Goal: Task Accomplishment & Management: Use online tool/utility

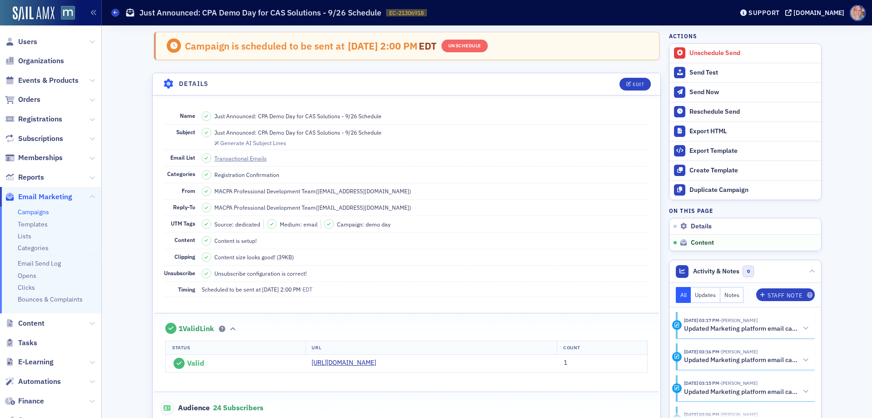
scroll to position [436, 0]
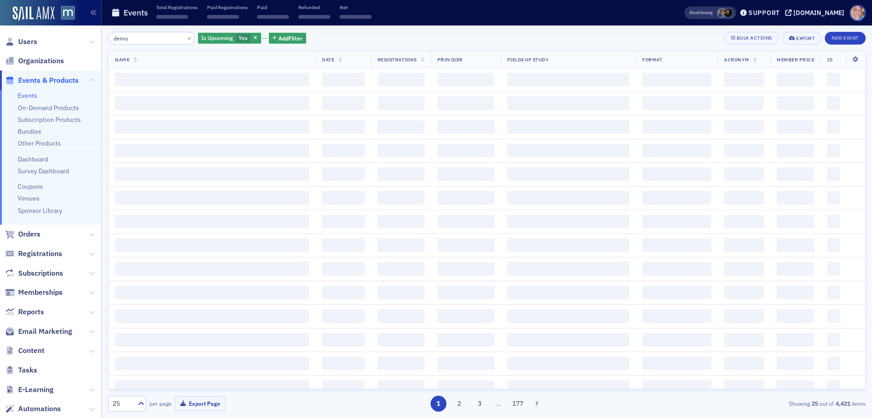
type input "demo"
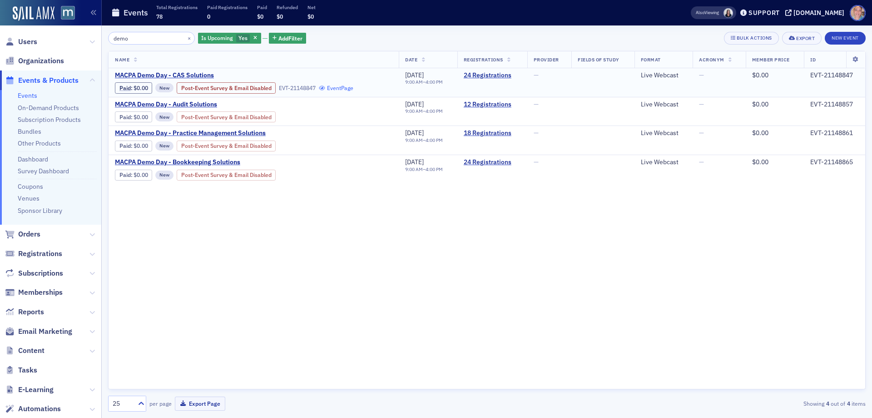
click at [344, 87] on link "Event Page" at bounding box center [336, 88] width 35 height 7
click at [343, 87] on link "Event Page" at bounding box center [336, 88] width 35 height 7
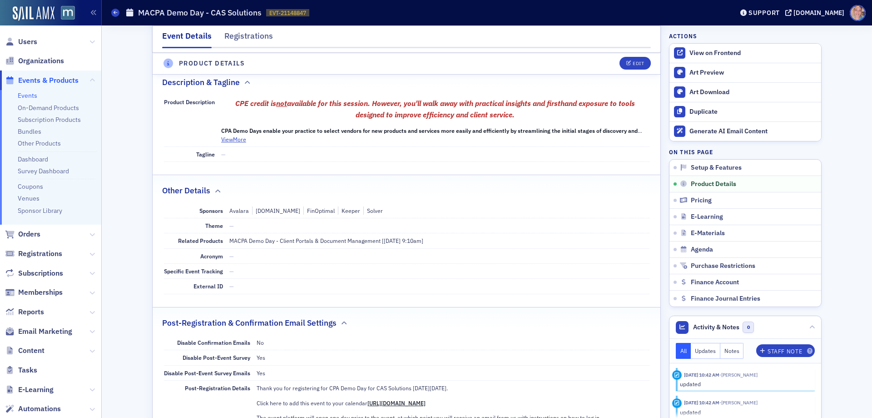
scroll to position [318, 0]
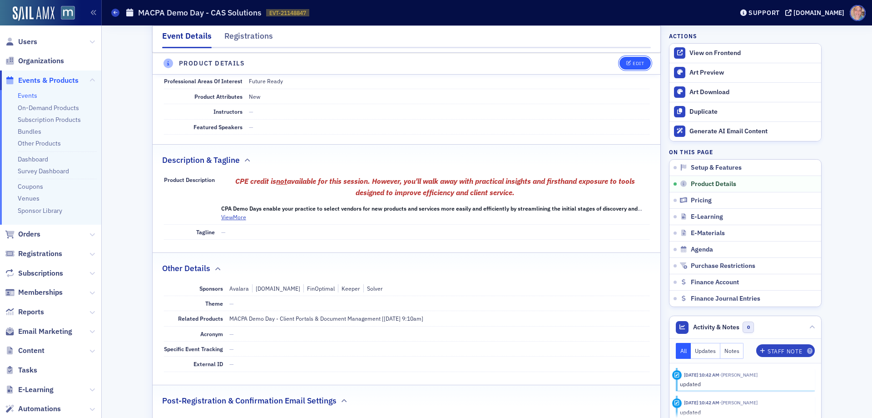
click at [633, 64] on div "Edit" at bounding box center [638, 63] width 11 height 5
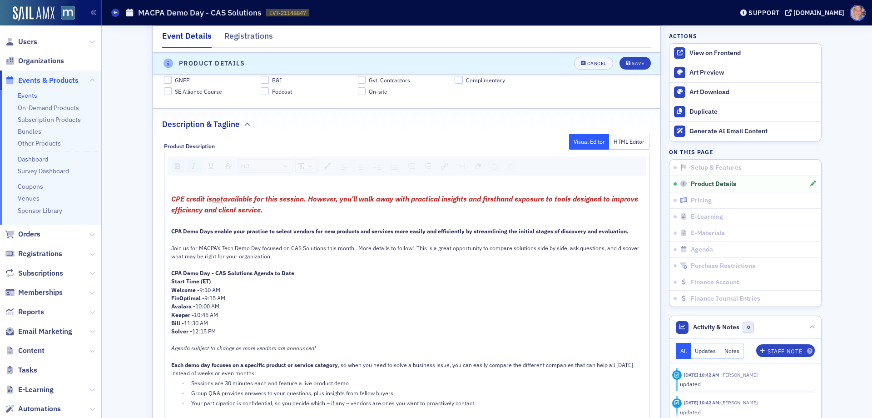
scroll to position [572, 0]
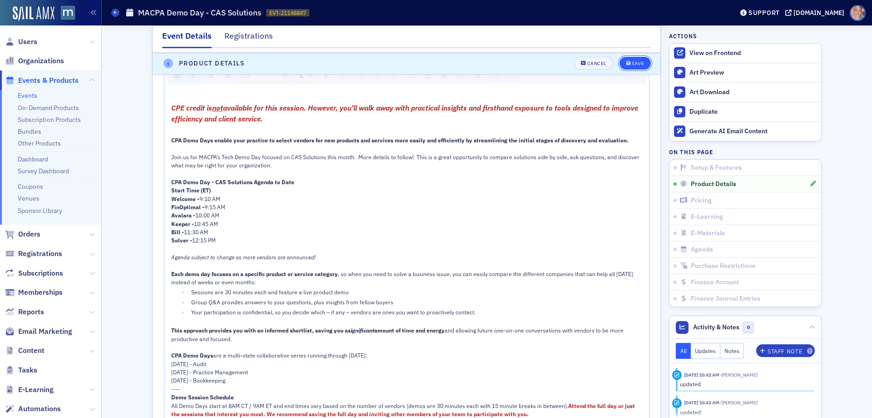
click at [638, 61] on div "Save" at bounding box center [638, 63] width 12 height 5
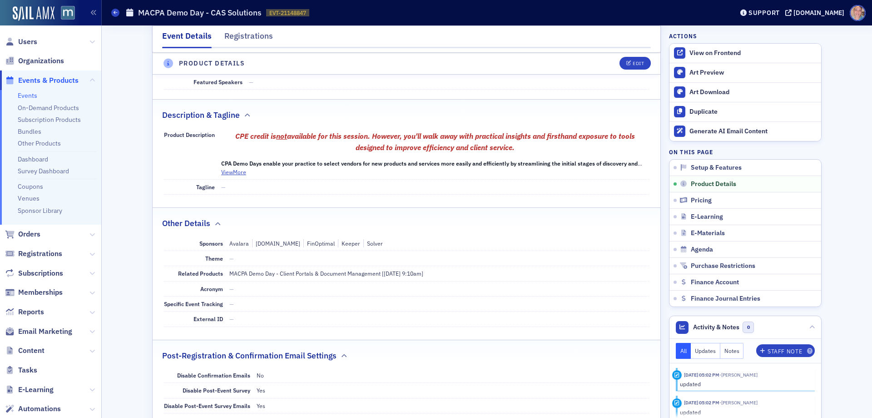
scroll to position [363, 0]
click at [242, 171] on button "View More" at bounding box center [233, 171] width 25 height 8
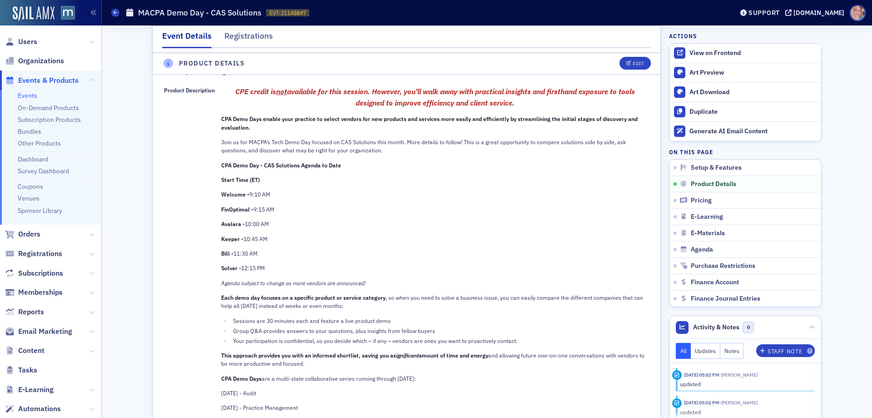
scroll to position [454, 0]
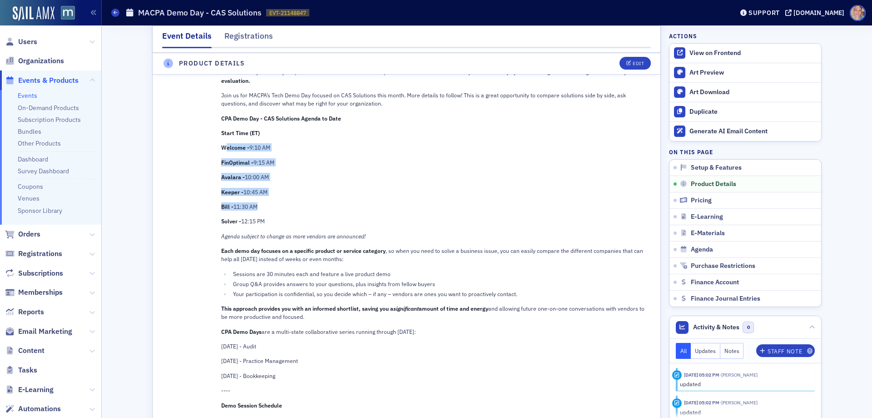
drag, startPoint x: 221, startPoint y: 147, endPoint x: 261, endPoint y: 203, distance: 69.1
click at [261, 203] on div "CPE credit is not available for this session. However, you'll walk away with pr…" at bounding box center [435, 238] width 428 height 399
click at [277, 208] on p "Bill - 11:30 AM" at bounding box center [435, 206] width 428 height 8
drag, startPoint x: 368, startPoint y: 236, endPoint x: 219, endPoint y: 149, distance: 172.9
click at [221, 149] on div "CPE credit is not available for this session. However, you'll walk away with pr…" at bounding box center [435, 238] width 428 height 399
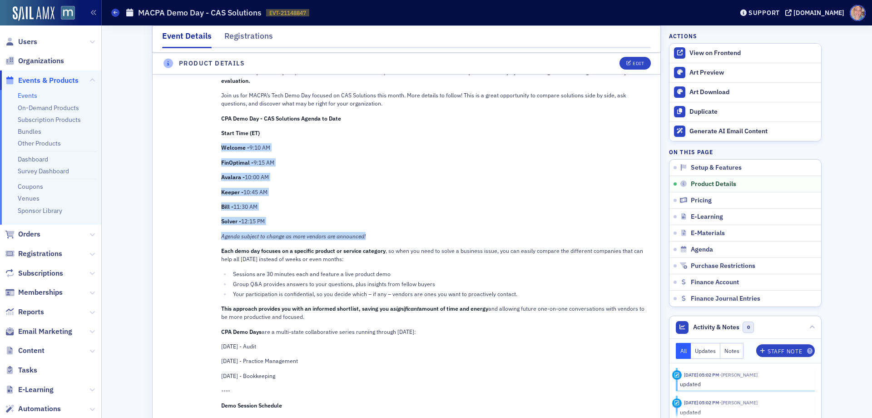
copy div "Welcome - 9:10 AM FinOptimal - 9:15 AM Avalara - 10:00 AM Keeper - 10:45 AM Bil…"
click at [401, 176] on p "Avalara - 10:00 AM" at bounding box center [435, 177] width 428 height 8
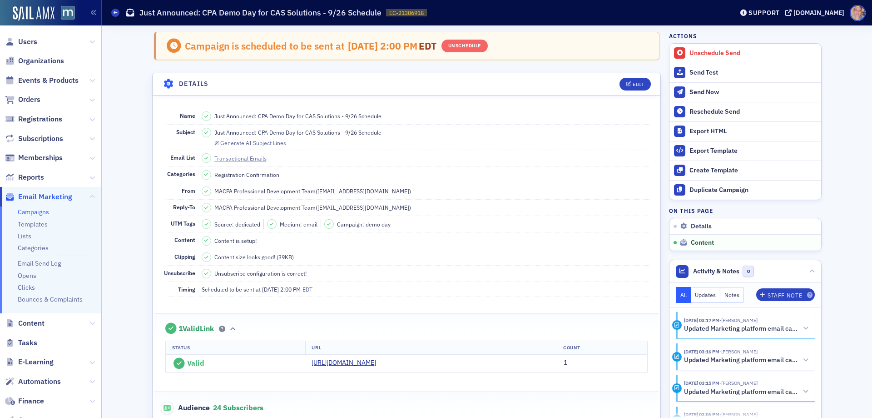
scroll to position [436, 0]
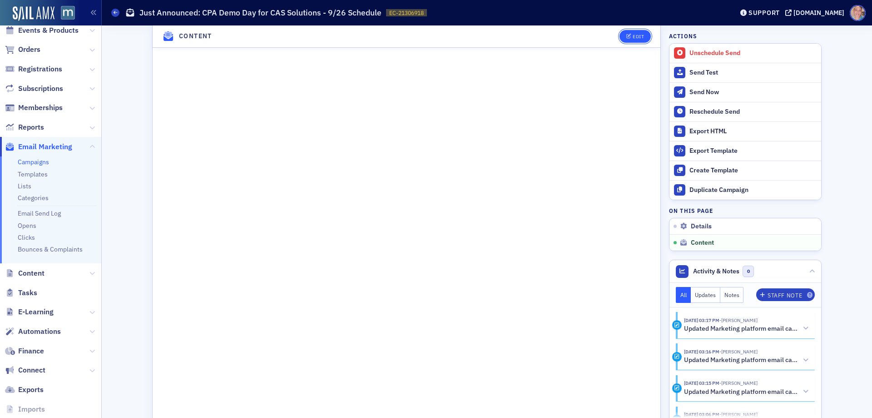
click at [633, 39] on div "Edit" at bounding box center [638, 36] width 11 height 5
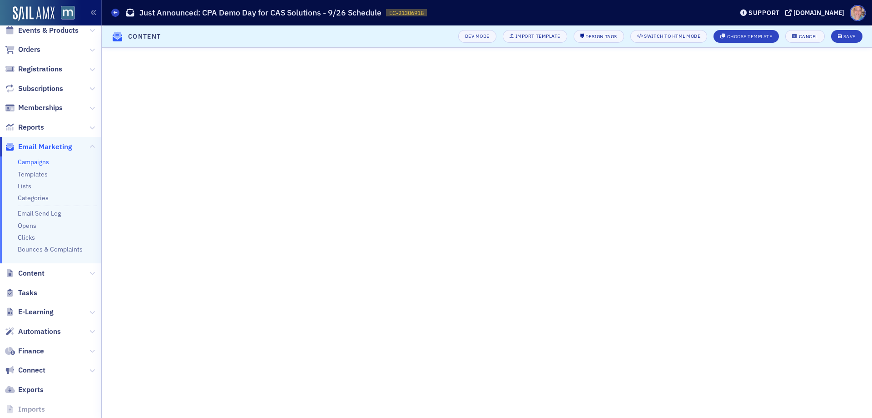
scroll to position [55, 0]
click at [847, 33] on button "Save" at bounding box center [846, 36] width 31 height 13
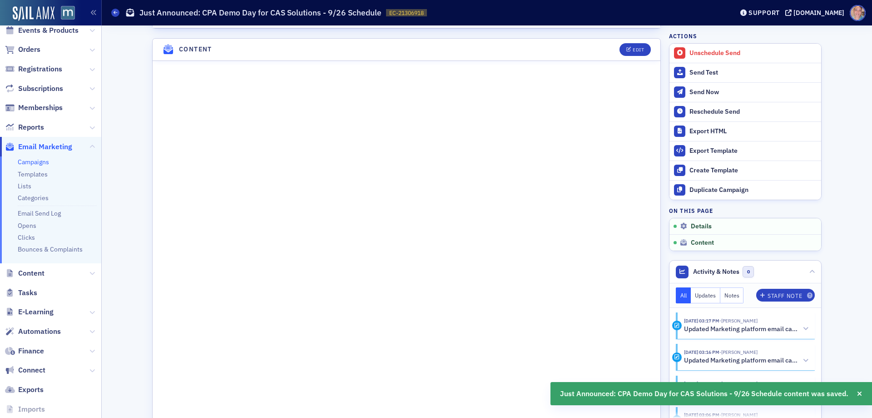
scroll to position [436, 0]
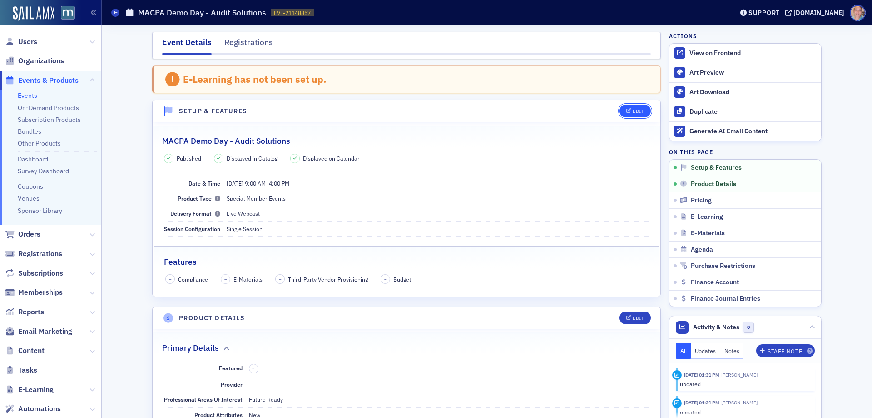
click at [629, 108] on button "Edit" at bounding box center [635, 110] width 31 height 13
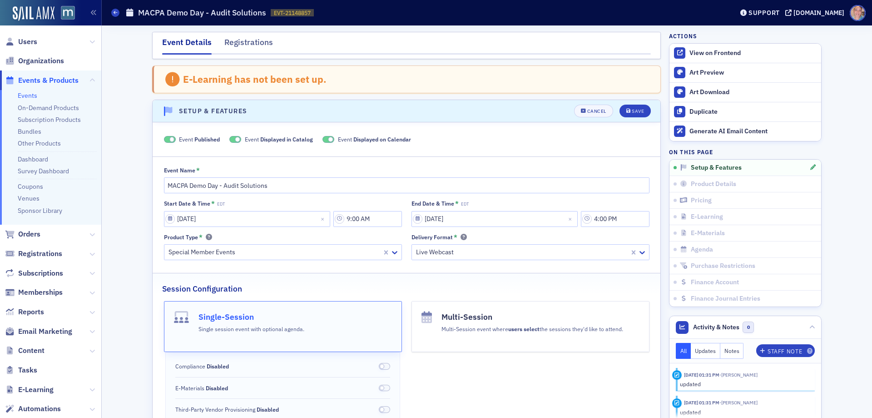
scroll to position [47, 0]
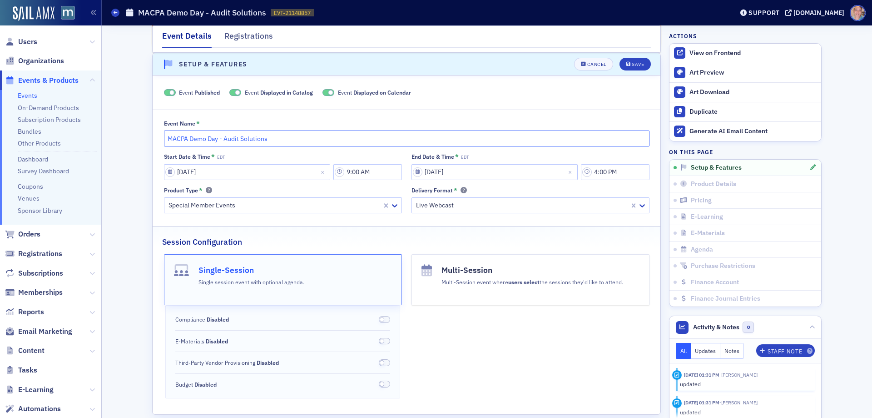
click at [222, 138] on input "MACPA Demo Day - Audit Solutions" at bounding box center [407, 138] width 486 height 16
type input "MACPA Demo Day - Tax and Audit Solutions"
click at [622, 62] on button "Save" at bounding box center [635, 64] width 31 height 13
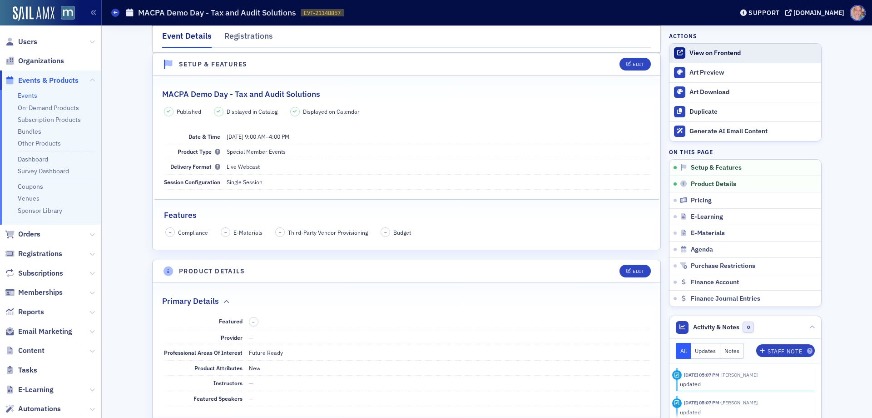
click at [714, 51] on div "View on Frontend" at bounding box center [753, 53] width 127 height 8
click at [636, 269] on div "Edit" at bounding box center [638, 271] width 11 height 5
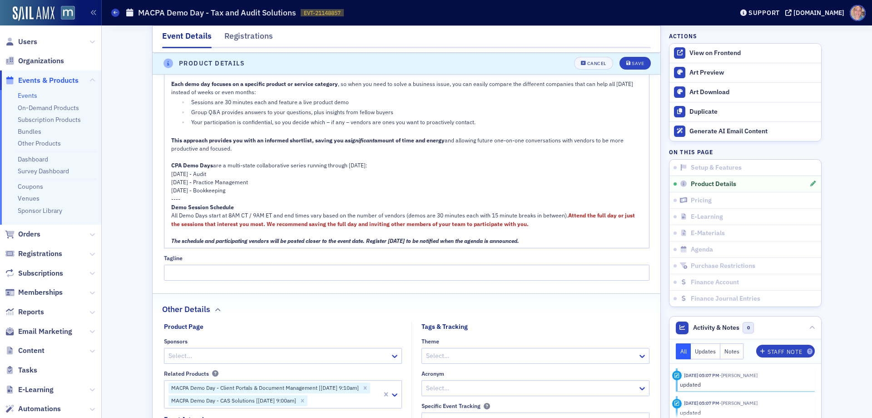
scroll to position [662, 0]
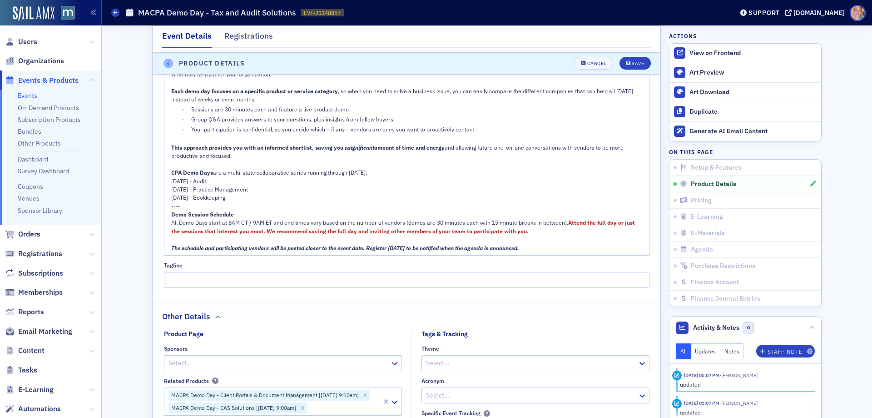
click at [196, 182] on span "10/24/25 - Audit" at bounding box center [188, 180] width 35 height 7
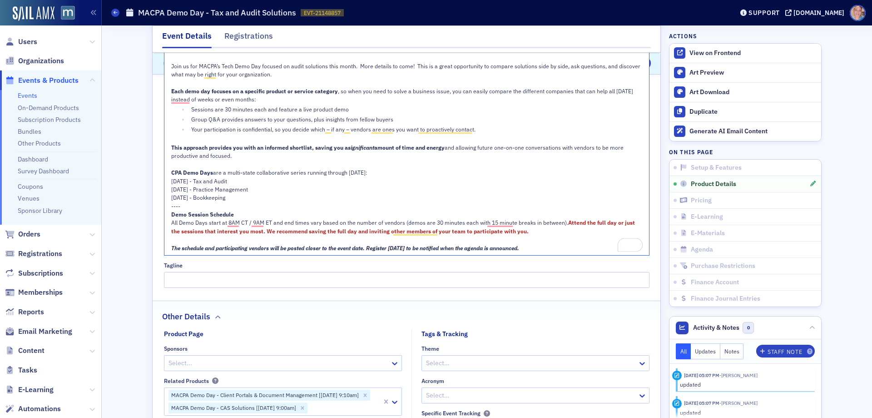
click at [215, 202] on div "----" at bounding box center [407, 206] width 472 height 8
click at [215, 201] on span "12/10/25 - Bookkeeping" at bounding box center [198, 197] width 54 height 7
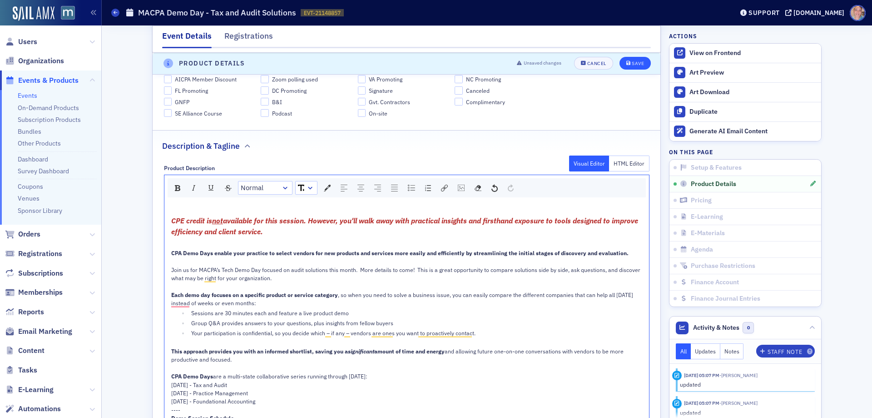
scroll to position [435, 0]
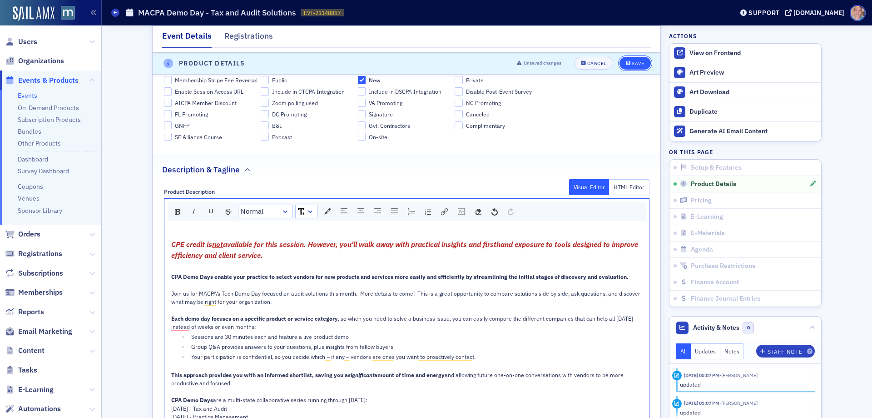
click at [636, 64] on div "Save" at bounding box center [638, 63] width 12 height 5
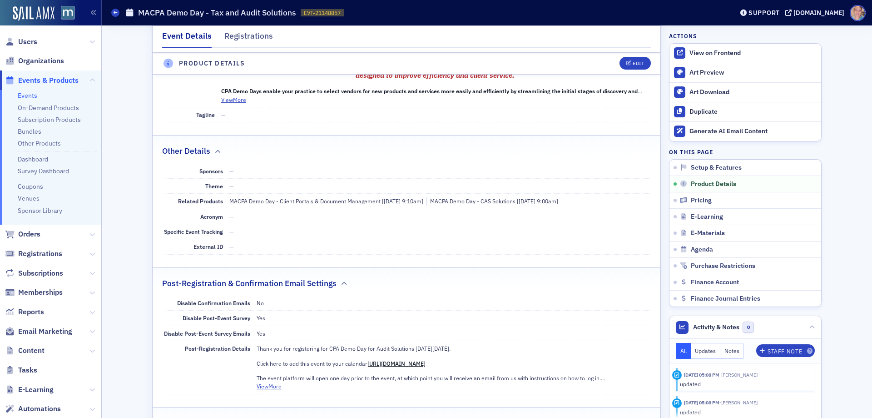
scroll to position [254, 0]
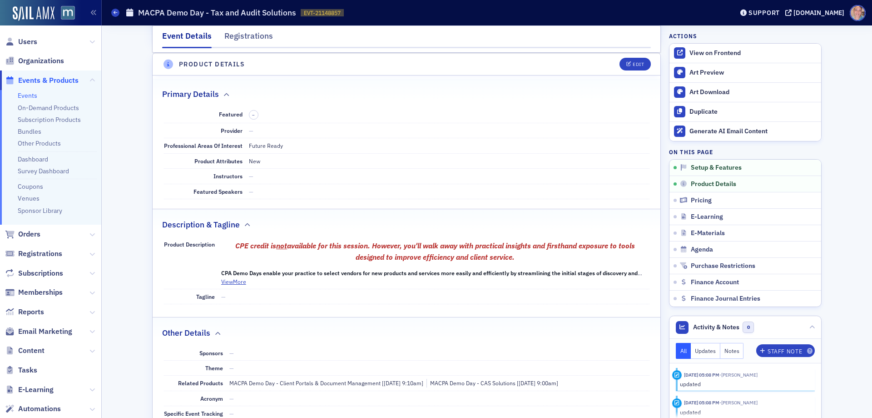
drag, startPoint x: 22, startPoint y: 96, endPoint x: 331, endPoint y: 16, distance: 319.0
click at [22, 95] on link "Events" at bounding box center [28, 95] width 20 height 8
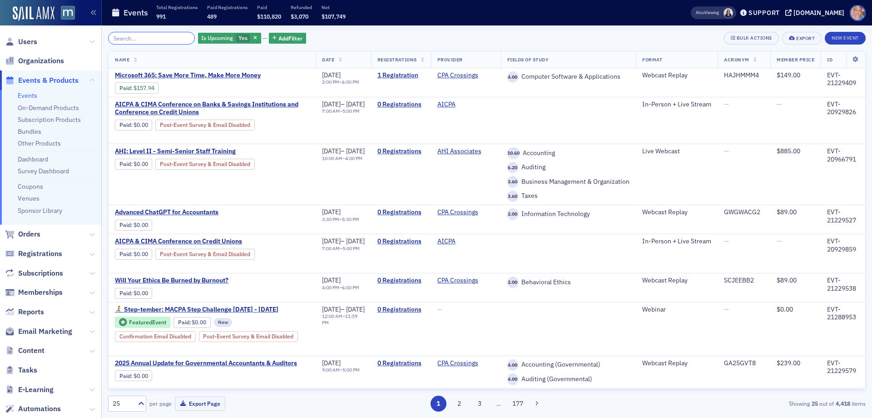
click at [134, 37] on input "search" at bounding box center [151, 38] width 87 height 13
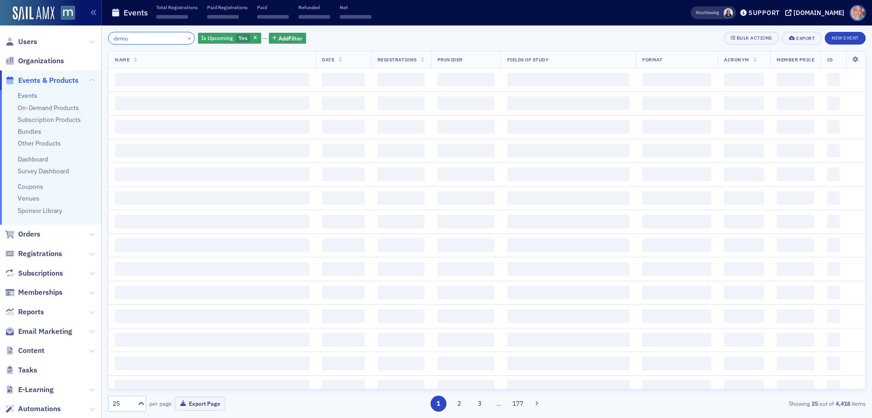
type input "demo"
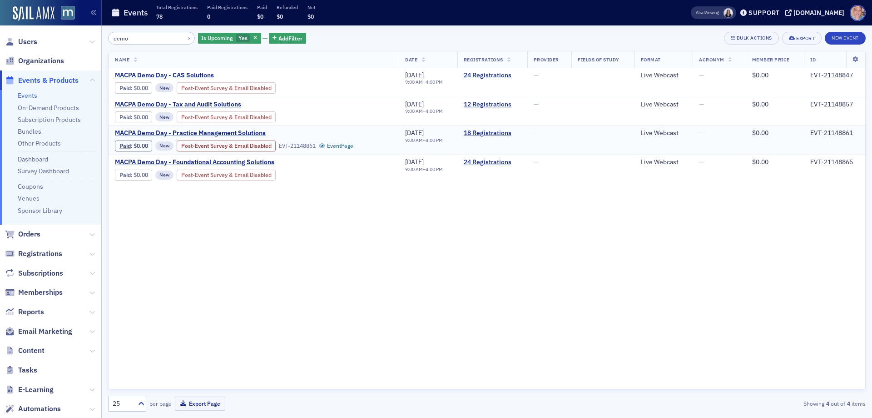
click at [187, 132] on span "MACPA Demo Day - Practice Management Solutions" at bounding box center [191, 133] width 153 height 8
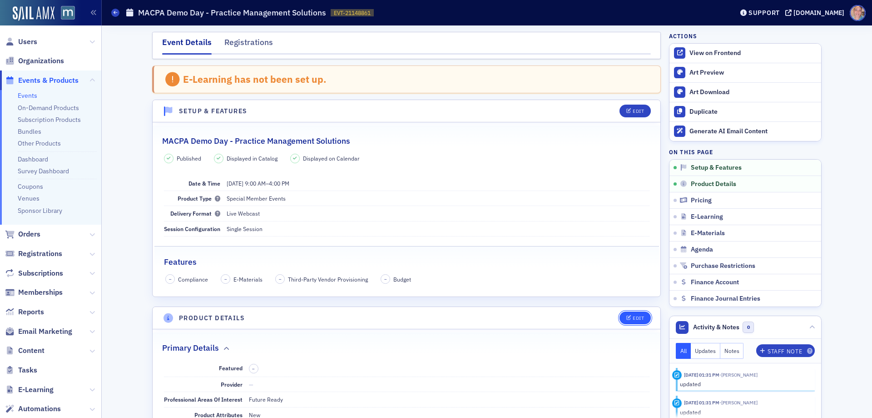
click at [633, 317] on div "Edit" at bounding box center [638, 317] width 11 height 5
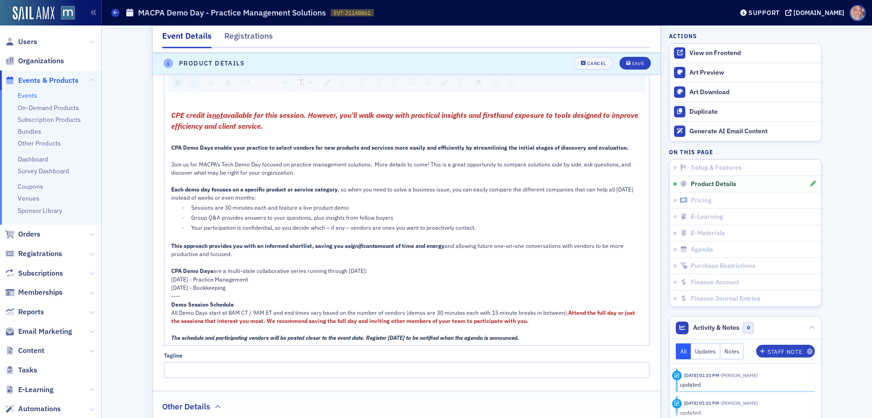
scroll to position [662, 0]
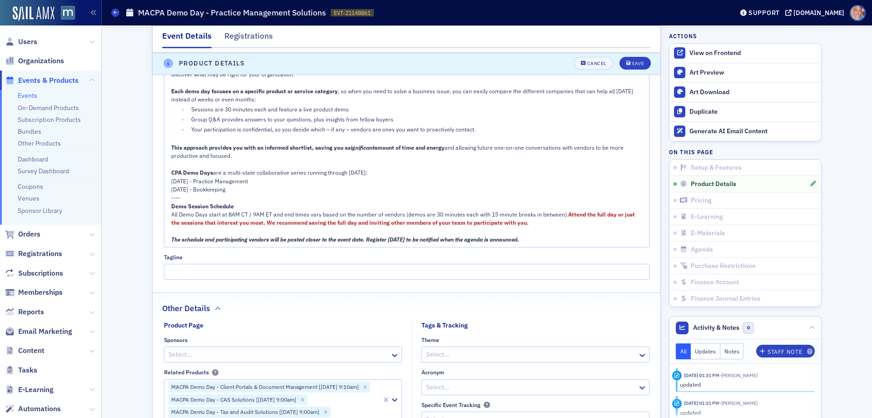
click at [208, 188] on span "12/10/25 - Bookkeeping" at bounding box center [198, 188] width 54 height 7
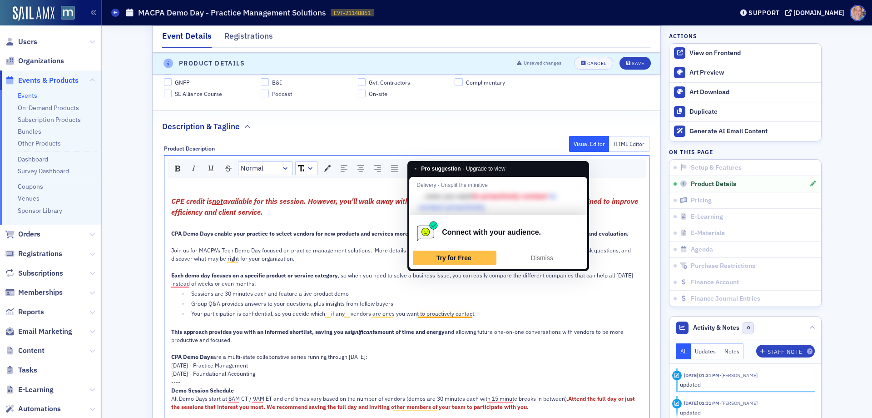
scroll to position [435, 0]
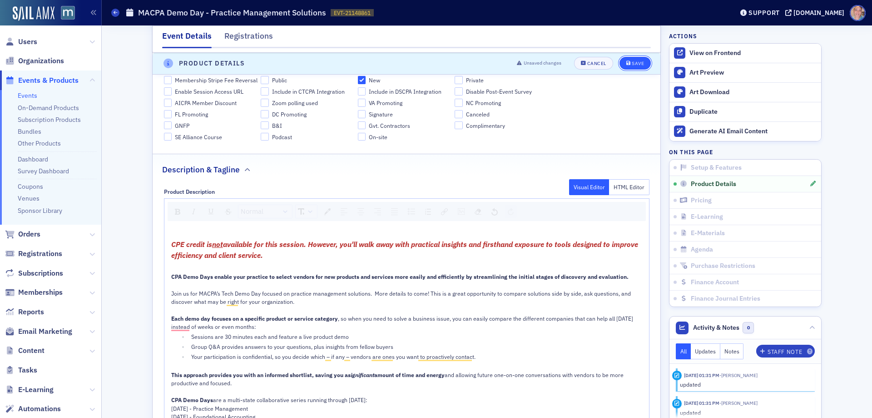
click at [632, 65] on div "Save" at bounding box center [638, 63] width 12 height 5
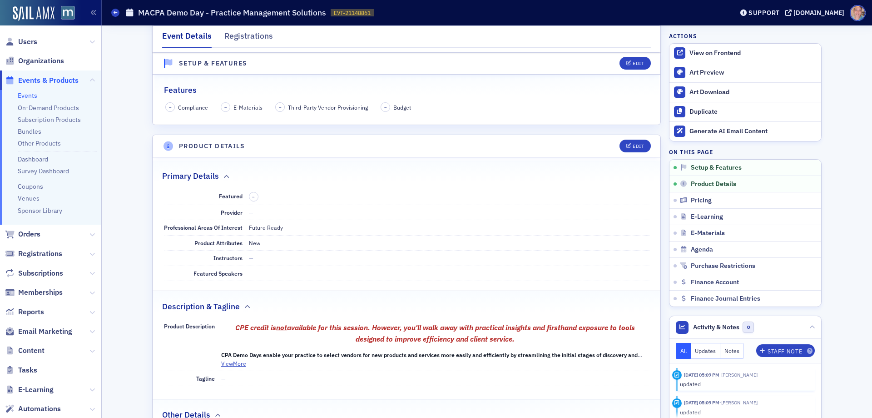
scroll to position [117, 0]
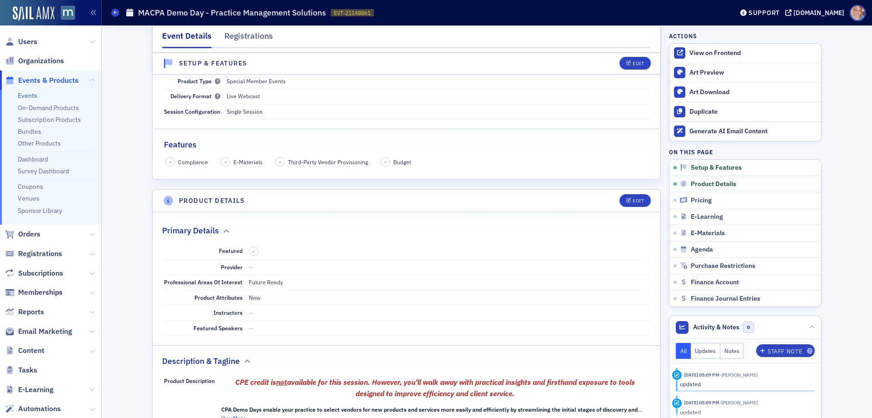
click at [33, 91] on link "Events" at bounding box center [28, 95] width 20 height 8
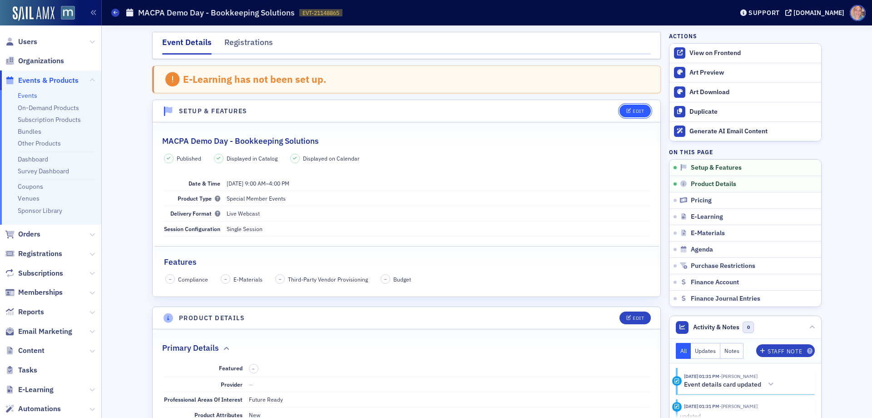
click at [633, 111] on div "Edit" at bounding box center [638, 111] width 11 height 5
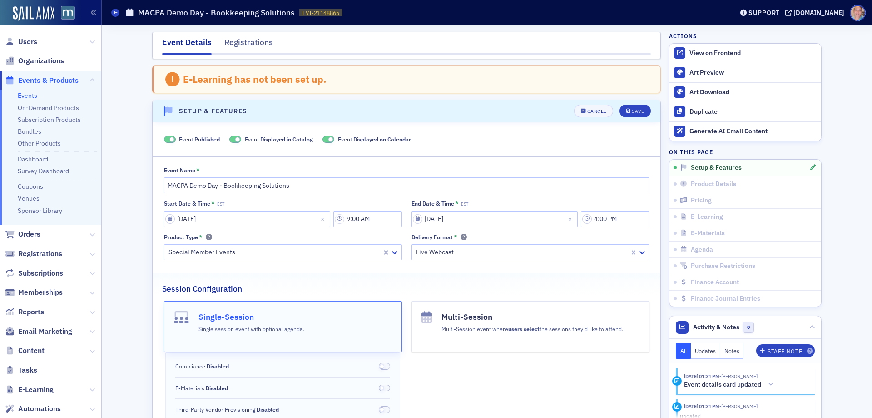
scroll to position [47, 0]
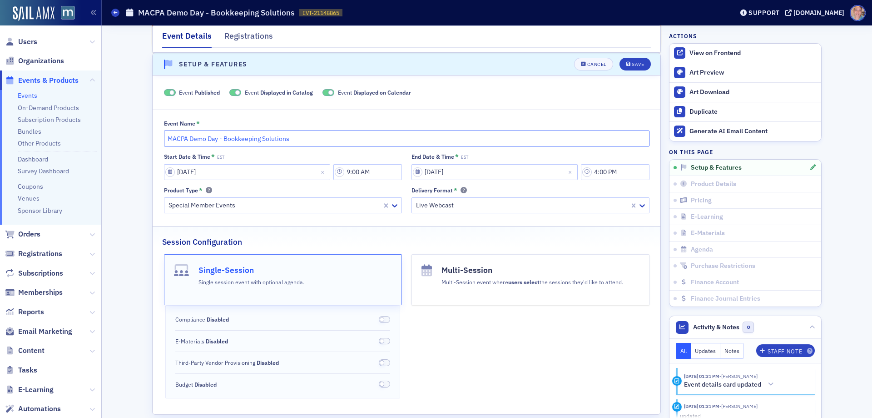
click at [242, 142] on input "MACPA Demo Day - Bookkeeping Solutions" at bounding box center [407, 138] width 486 height 16
type input "MACPA Demo Day - Foundational Accounting Solutions"
click at [632, 62] on div "Save" at bounding box center [638, 64] width 12 height 5
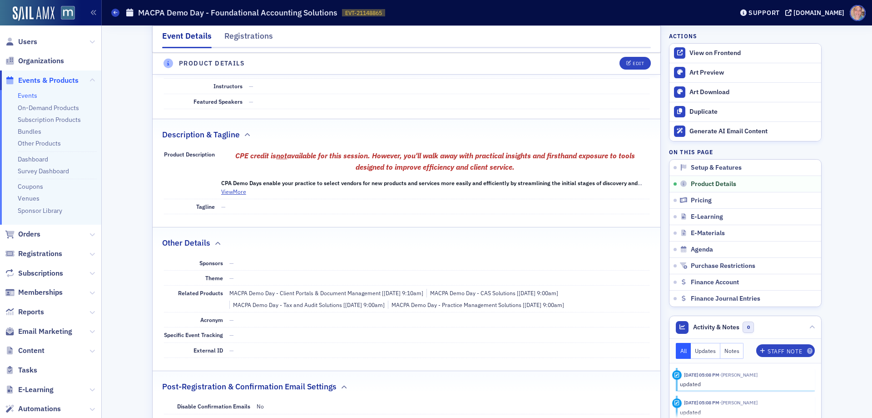
scroll to position [410, 0]
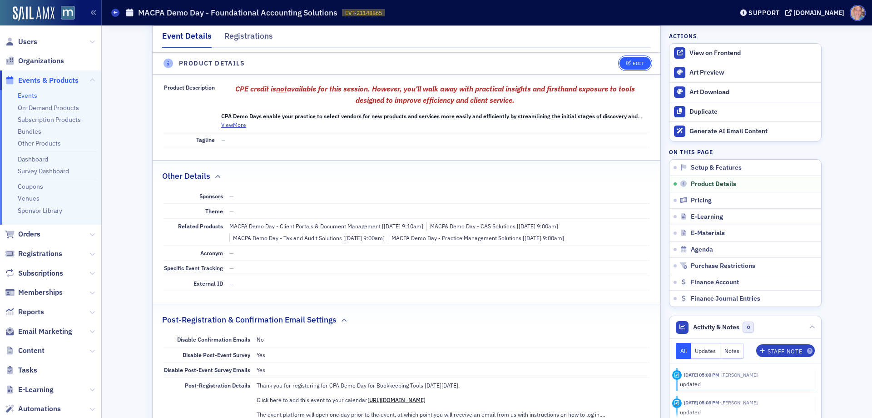
click at [629, 63] on span "Edit" at bounding box center [636, 63] width 18 height 5
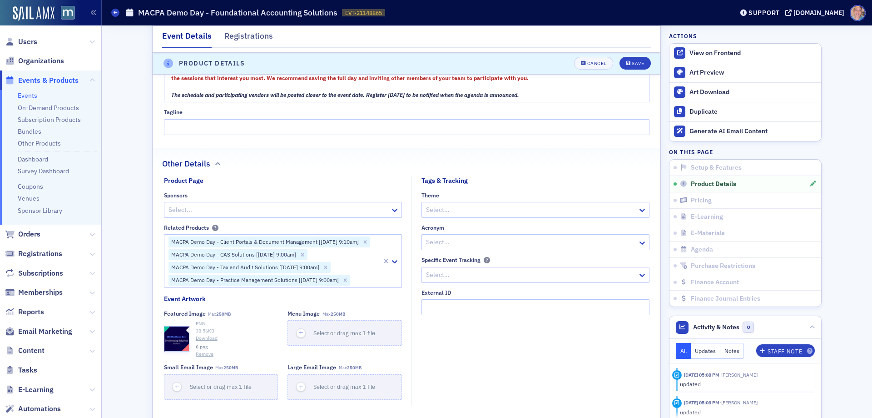
scroll to position [662, 0]
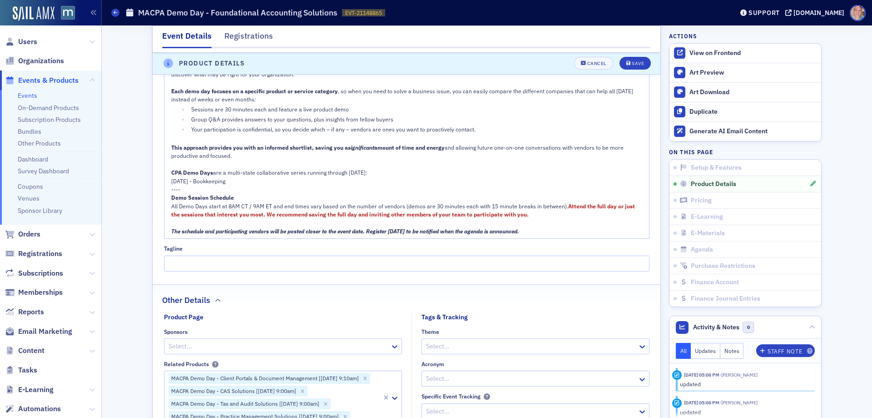
click at [214, 185] on div "----" at bounding box center [407, 189] width 472 height 8
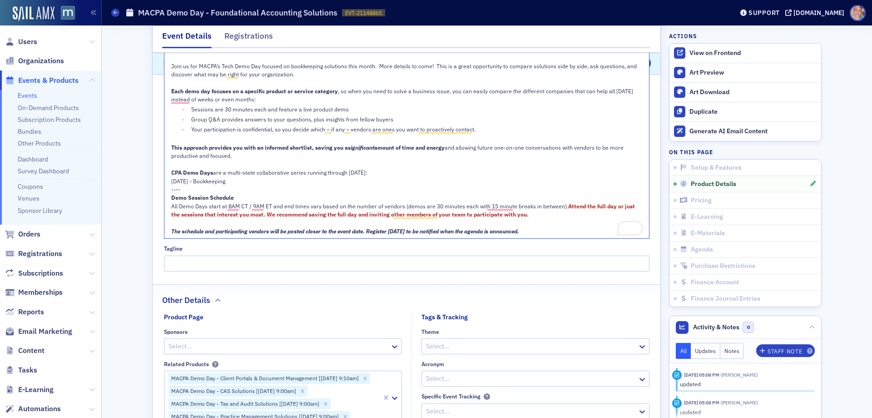
click at [229, 182] on div "12/10/25 - Bookkeeping" at bounding box center [407, 181] width 472 height 8
drag, startPoint x: 244, startPoint y: 180, endPoint x: 157, endPoint y: 172, distance: 86.7
click at [157, 172] on div "Product Description Visual Editor HTML Editor Normal CPE credit is not availabl…" at bounding box center [407, 113] width 508 height 317
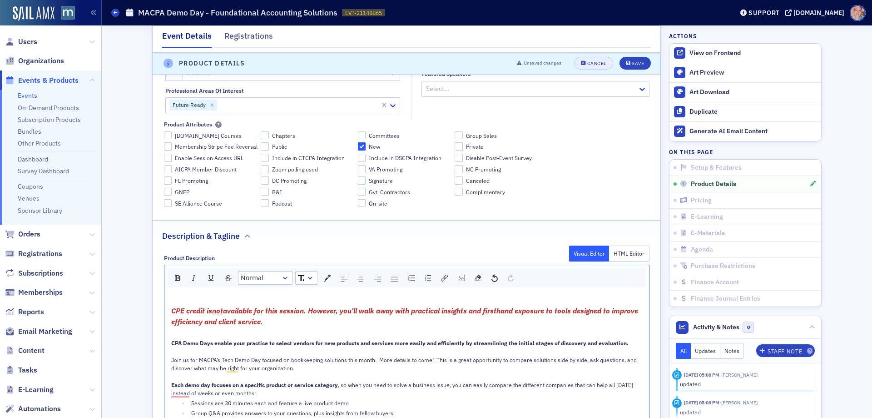
scroll to position [299, 0]
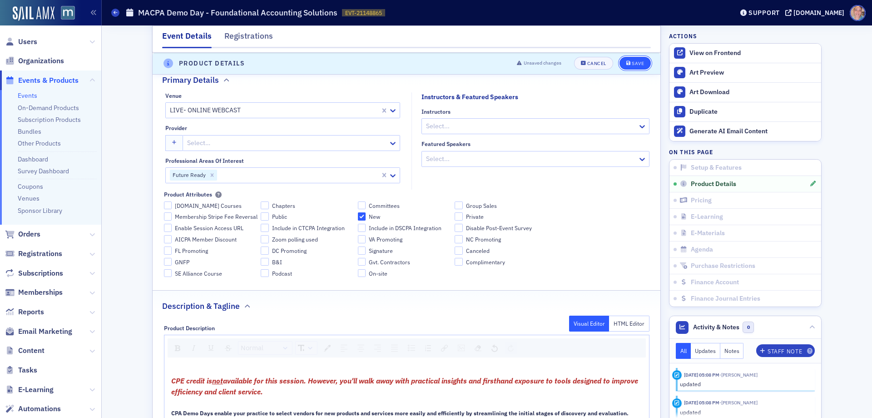
click at [633, 62] on div "Save" at bounding box center [638, 63] width 12 height 5
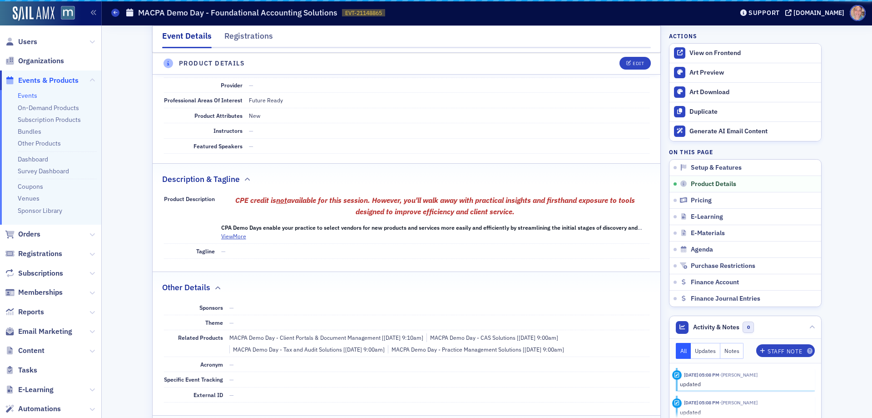
scroll to position [254, 0]
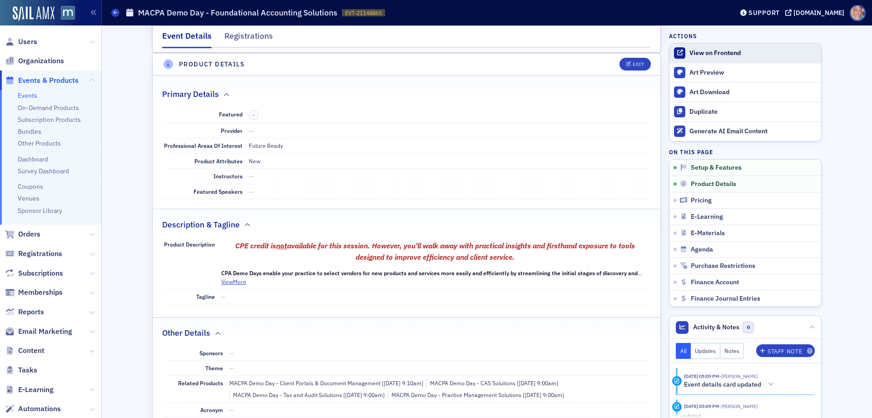
click at [729, 55] on div "View on Frontend" at bounding box center [753, 53] width 127 height 8
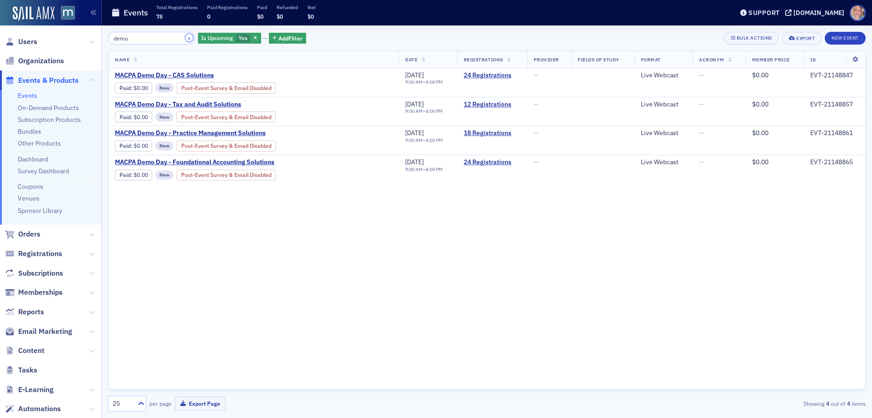
click at [185, 38] on button "×" at bounding box center [189, 38] width 8 height 8
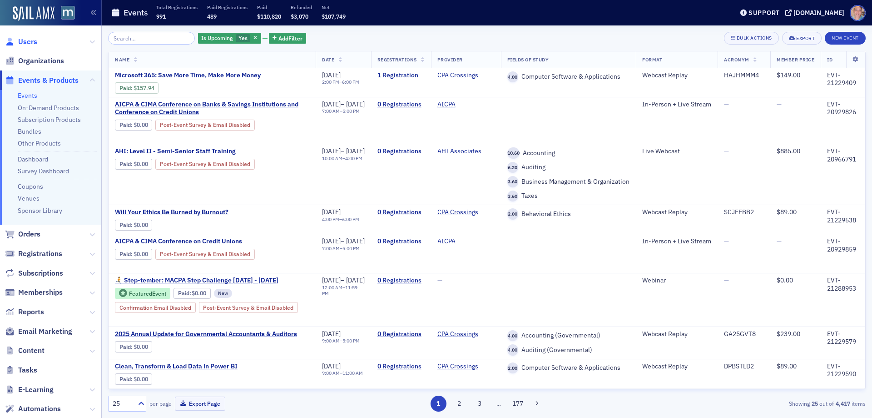
click at [32, 41] on span "Users" at bounding box center [27, 42] width 19 height 10
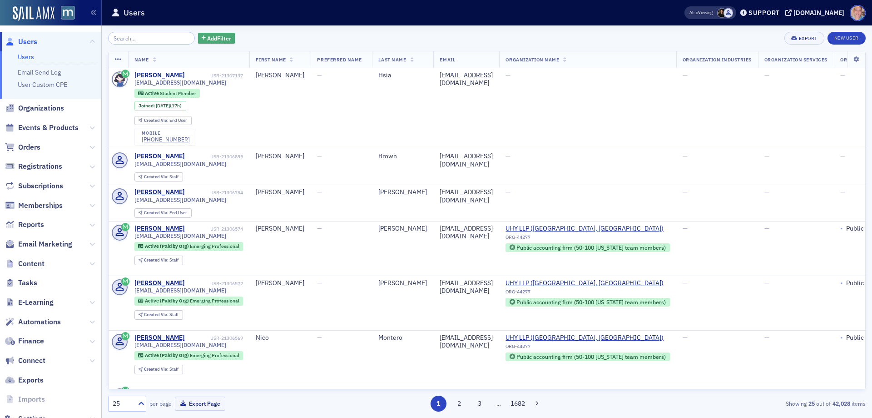
click at [215, 40] on span "Add Filter" at bounding box center [219, 38] width 24 height 8
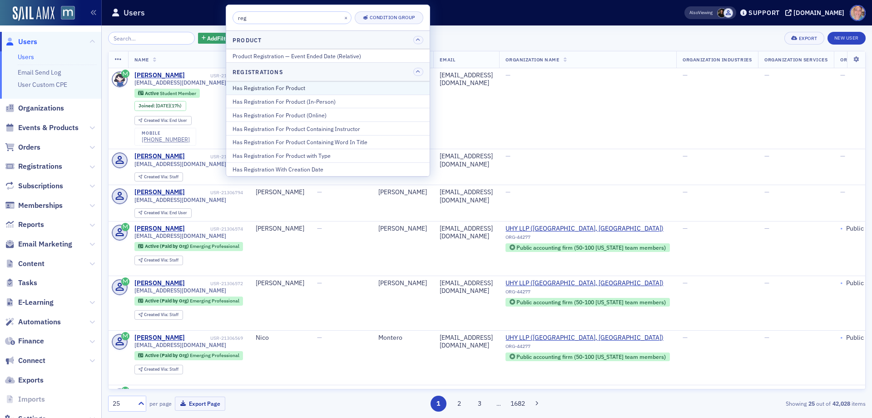
type input "reg"
click at [309, 91] on div "Has Registration For Product" at bounding box center [328, 88] width 191 height 8
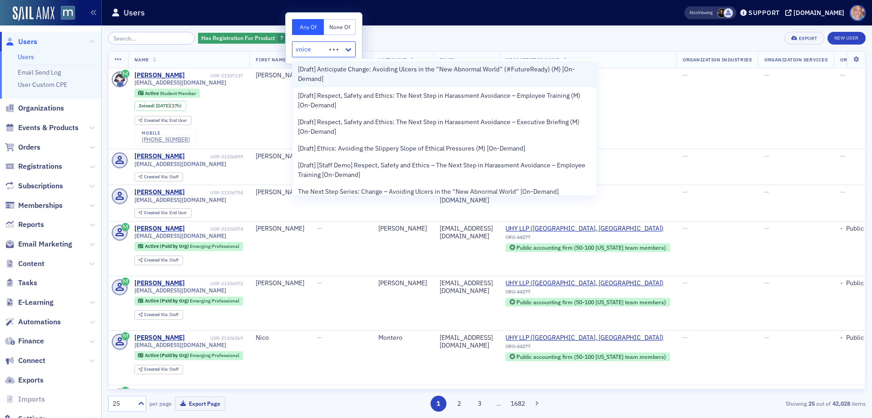
type input "voices"
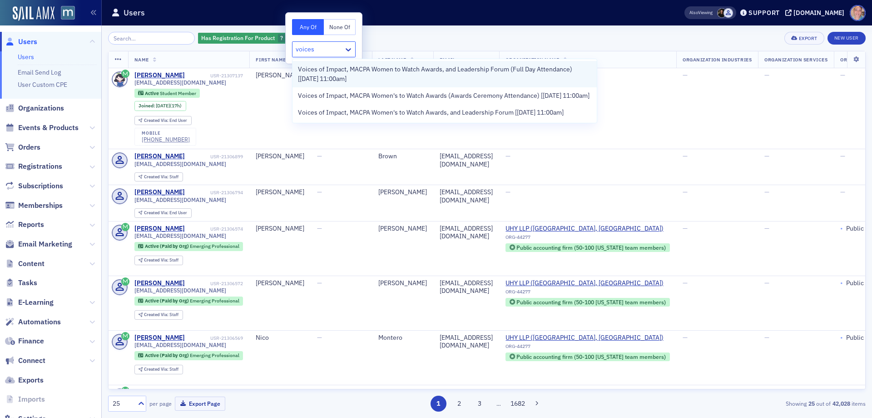
click at [382, 71] on span "Voices of Impact, MACPA Women to Watch Awards, and Leadership Forum (Full Day A…" at bounding box center [445, 74] width 294 height 19
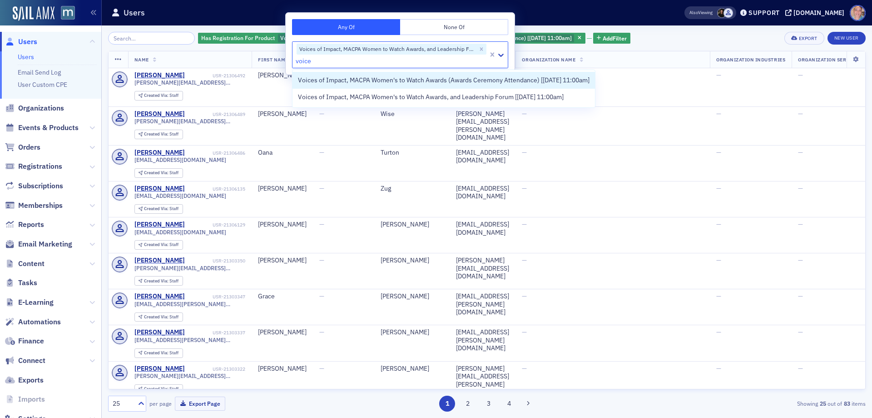
type input "voices"
click at [333, 85] on span "Voices of Impact, MACPA Women's to Watch Awards (Awards Ceremony Attendance) [9…" at bounding box center [444, 80] width 292 height 10
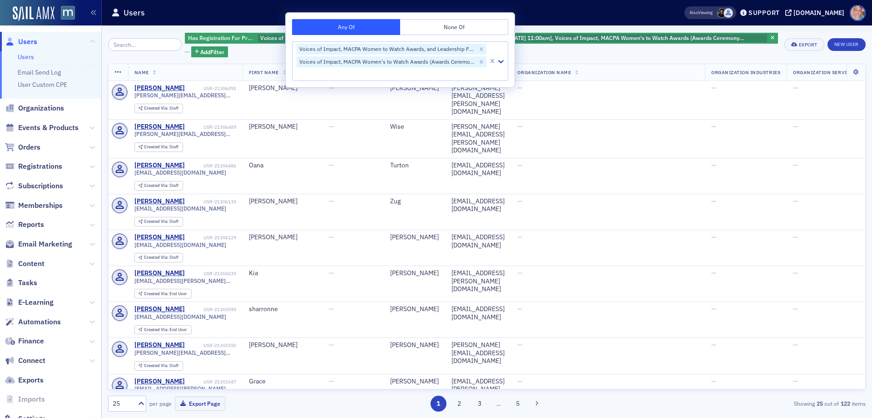
click at [671, 54] on div "Has Registration For Product Voices of Impact, MACPA Women to Watch Awards, and…" at bounding box center [482, 44] width 594 height 25
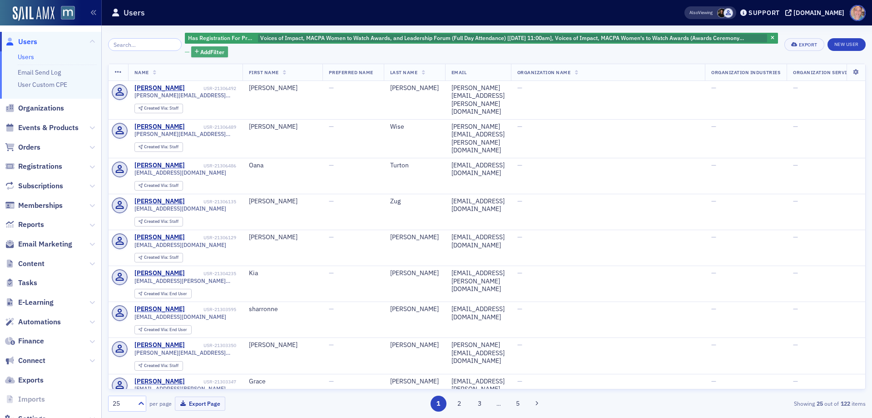
click at [200, 55] on span "Add Filter" at bounding box center [212, 52] width 24 height 8
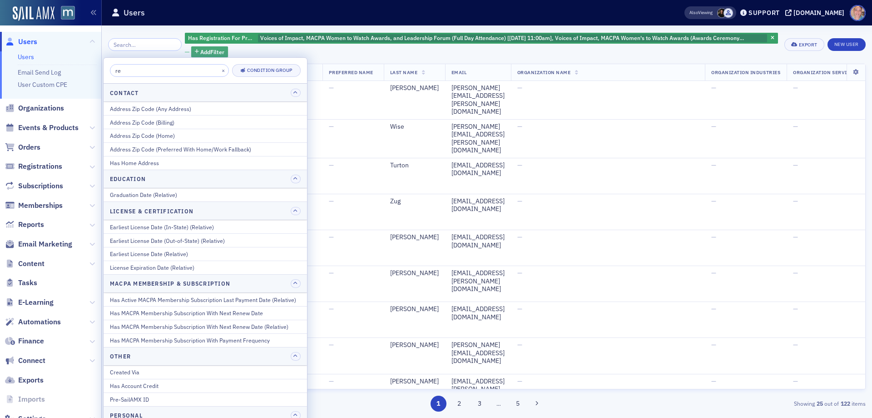
type input "r"
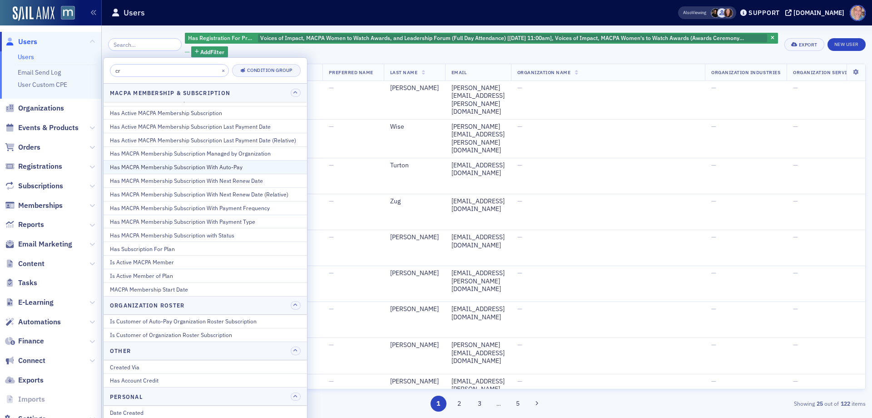
scroll to position [90, 0]
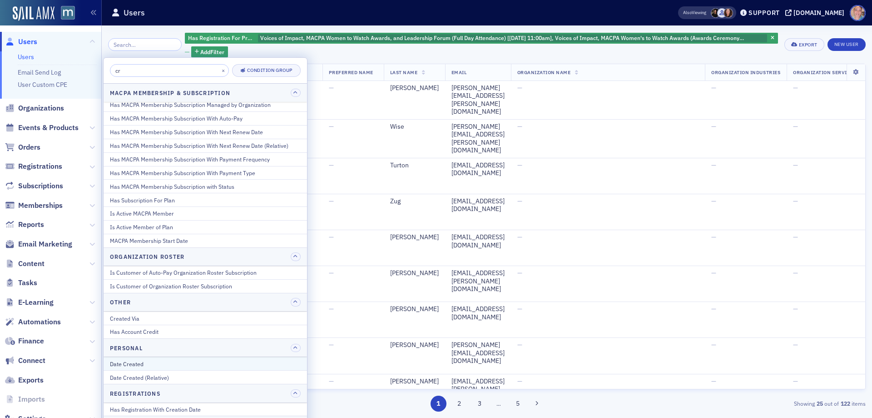
type input "cr"
click at [142, 361] on div "Date Created" at bounding box center [205, 363] width 191 height 8
select select "8"
select select "2025"
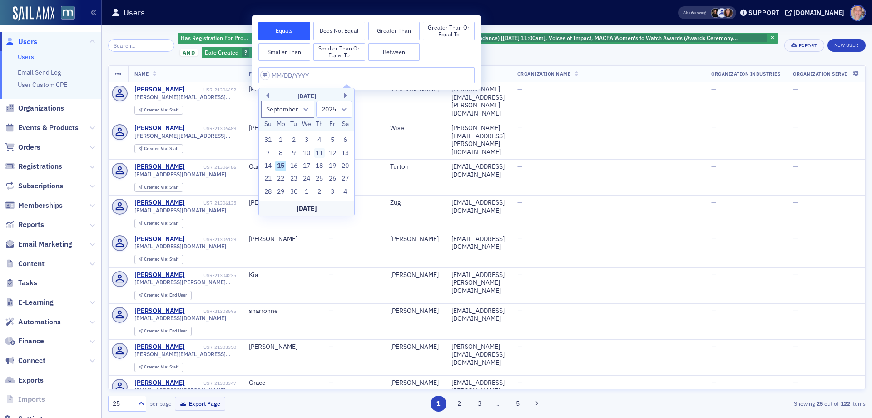
click at [321, 152] on div "11" at bounding box center [319, 153] width 11 height 11
type input "09/11/2025"
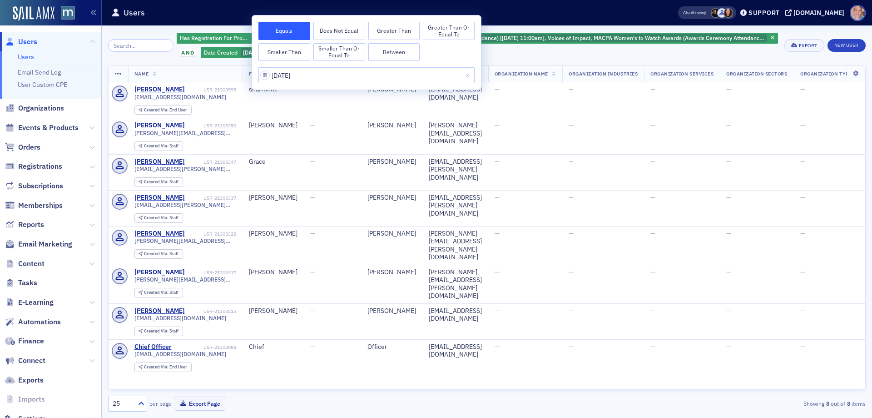
click at [389, 53] on button "Between" at bounding box center [394, 52] width 52 height 18
select select "8"
select select "2025"
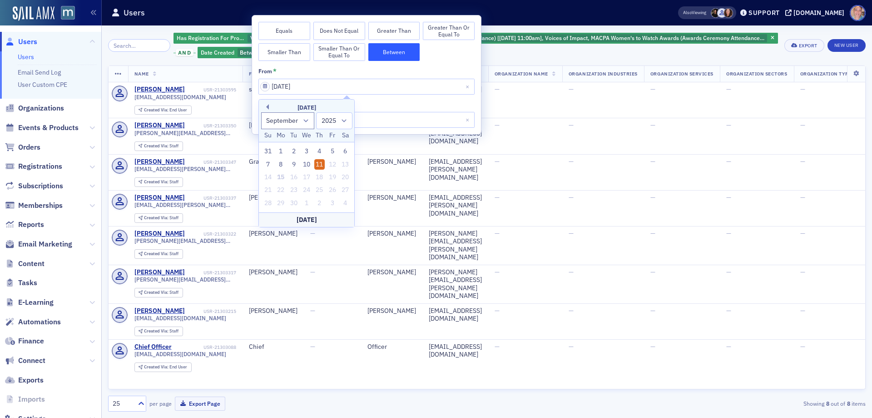
click at [318, 165] on div "11" at bounding box center [319, 164] width 11 height 11
click at [304, 119] on input "09/11/2025" at bounding box center [367, 120] width 216 height 16
select select "8"
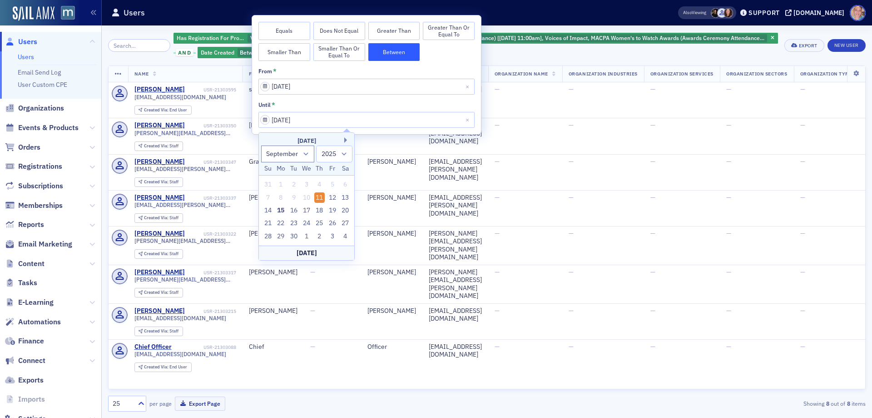
click at [307, 254] on div "Today" at bounding box center [306, 252] width 95 height 15
type input "09/15/2025"
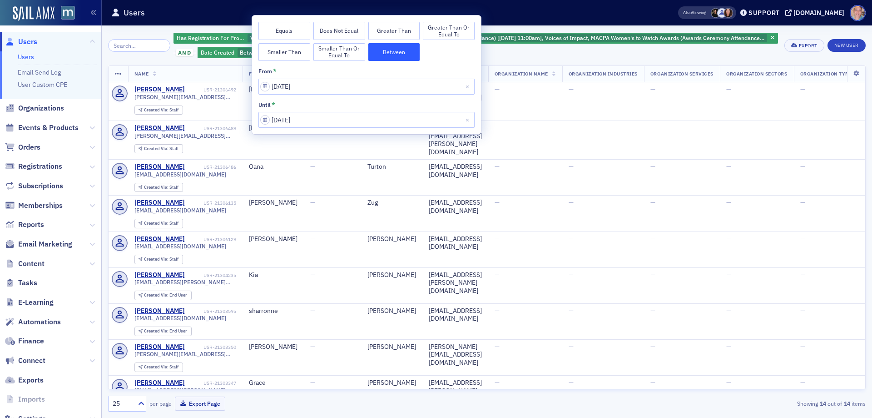
click at [593, 47] on div "Has Registration For Product Voices of Impact, MACPA Women to Watch Awards, and…" at bounding box center [476, 45] width 605 height 27
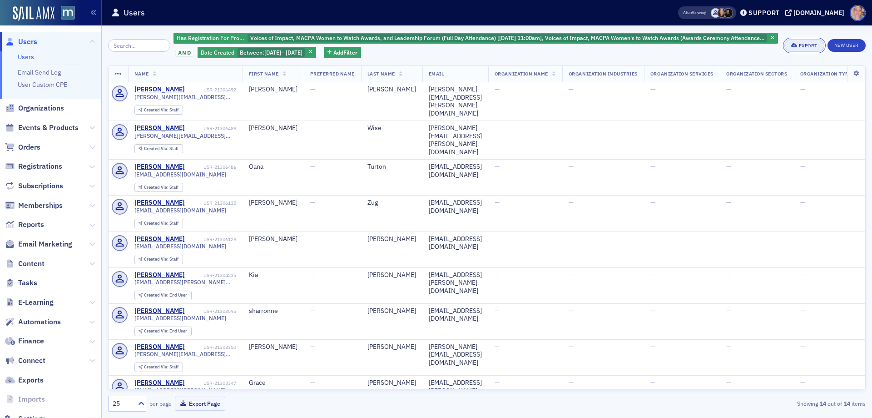
click at [791, 44] on icon "button" at bounding box center [794, 45] width 6 height 5
click at [760, 78] on button "Export All ( 14 Users )" at bounding box center [775, 76] width 95 height 15
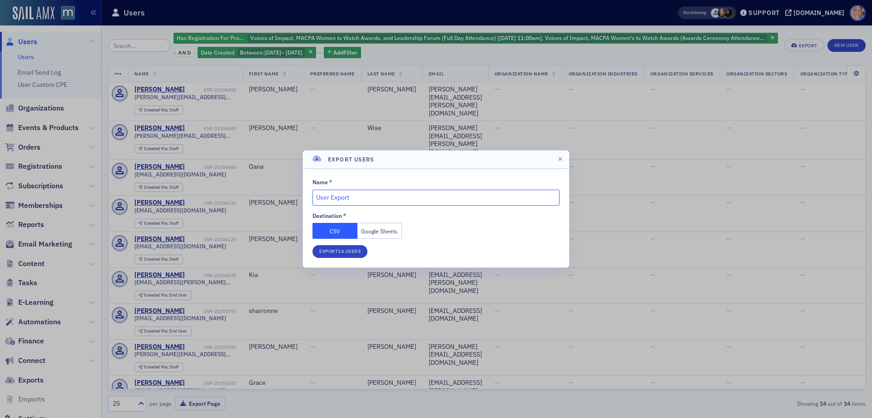
drag, startPoint x: 369, startPoint y: 193, endPoint x: 272, endPoint y: 208, distance: 98.4
click at [272, 208] on div "Export Users Name * User Export Destination * CSV Google Sheets Export 14 Users" at bounding box center [436, 209] width 872 height 418
type input "Last Minute Regs for W2W"
click at [388, 234] on button "Google Sheets" at bounding box center [380, 231] width 45 height 16
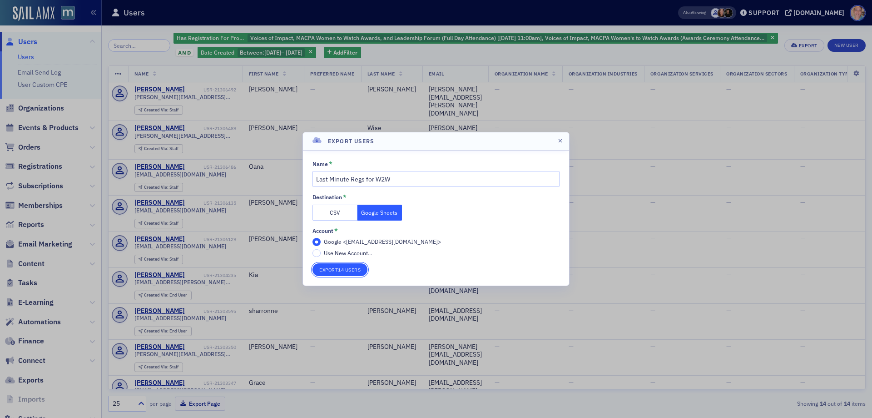
click at [352, 268] on button "Export 14 Users" at bounding box center [340, 269] width 55 height 13
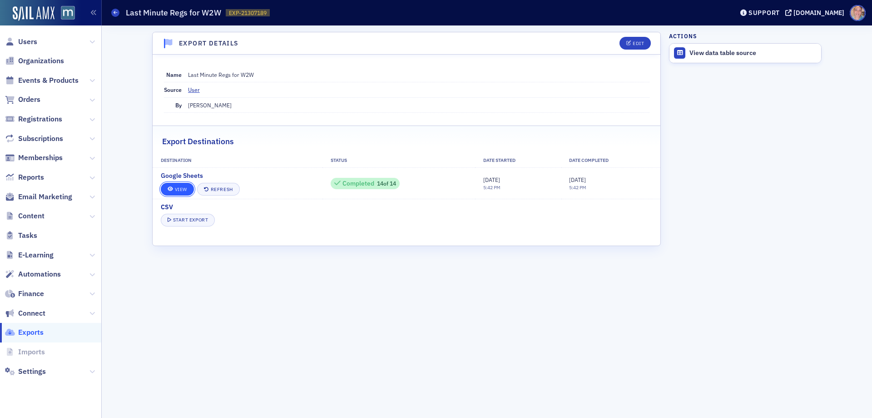
click at [179, 186] on link "View" at bounding box center [177, 189] width 33 height 13
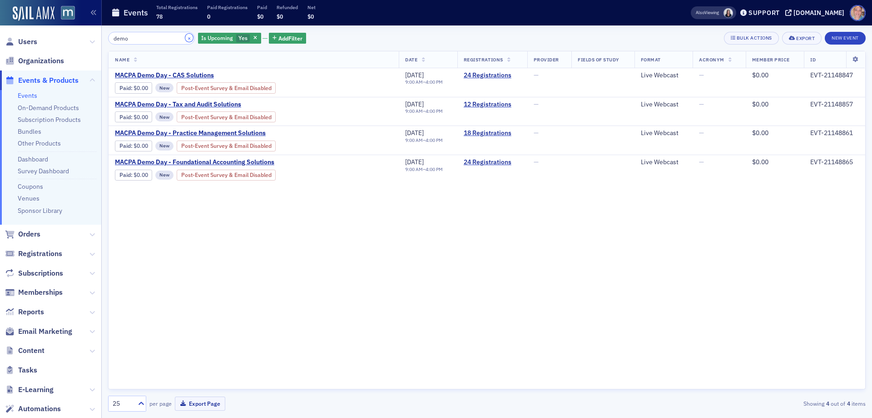
click at [185, 38] on button "×" at bounding box center [189, 38] width 8 height 8
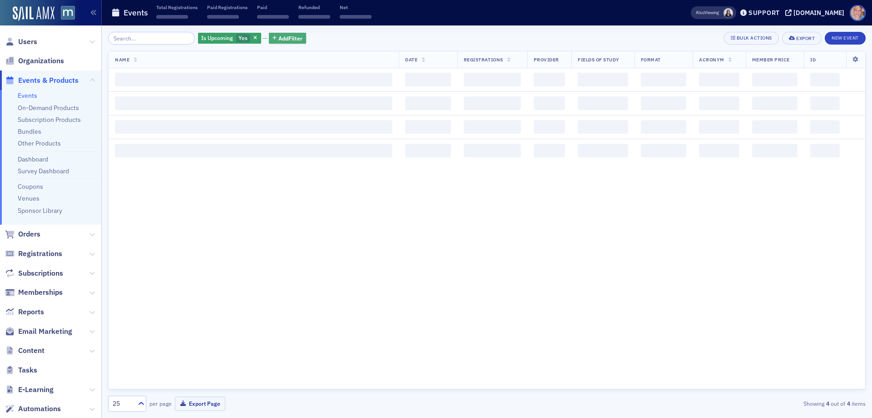
click at [279, 39] on span "Add Filter" at bounding box center [291, 38] width 24 height 8
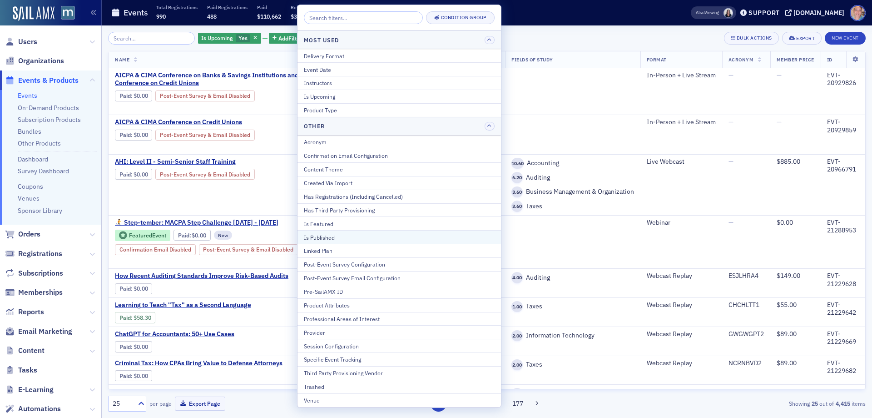
click at [358, 236] on div "Is Published" at bounding box center [399, 237] width 191 height 8
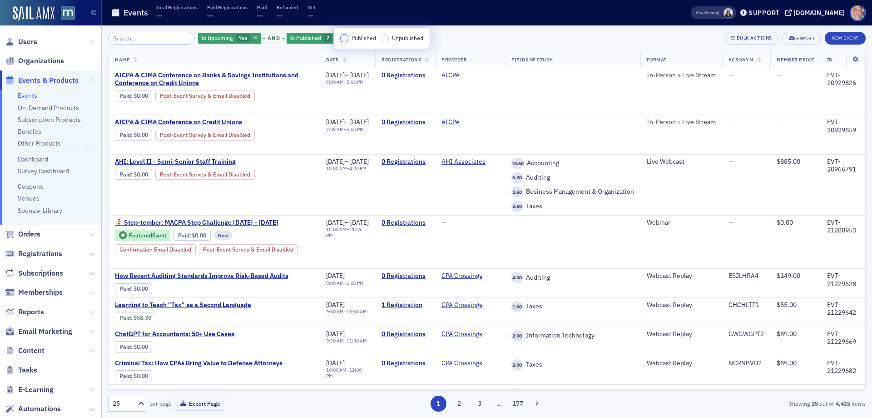
click at [344, 37] on input "Published" at bounding box center [344, 38] width 8 height 8
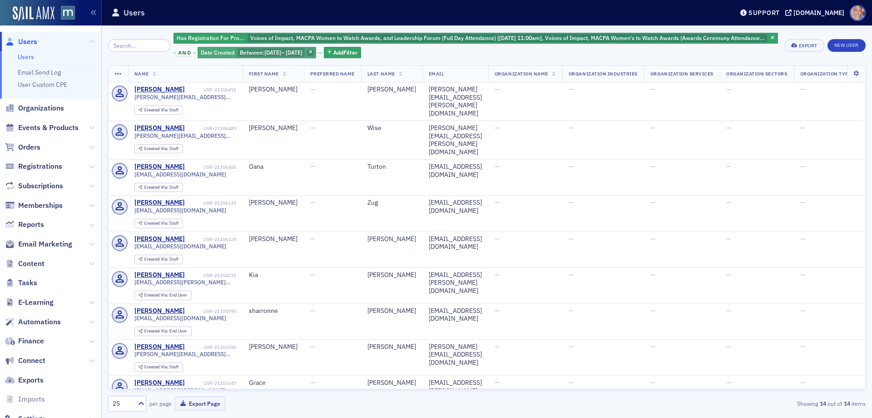
click at [313, 51] on icon "button" at bounding box center [311, 52] width 4 height 5
